Goal: Browse casually: Explore the website without a specific task or goal

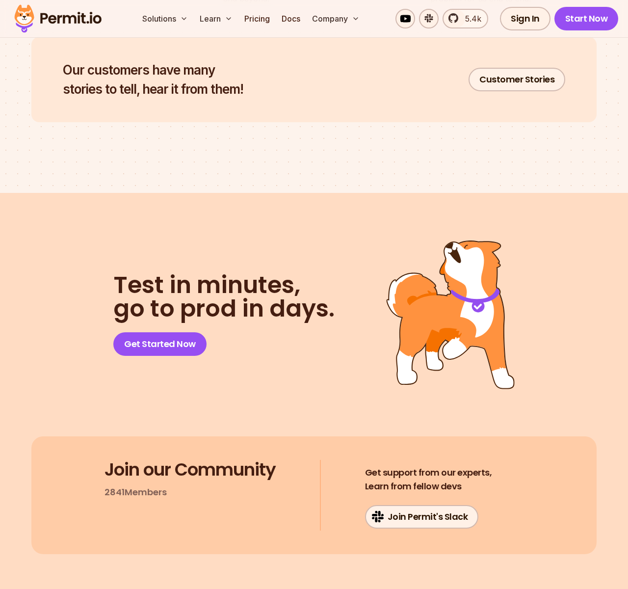
scroll to position [4852, 0]
